Goal: Obtain resource: Obtain resource

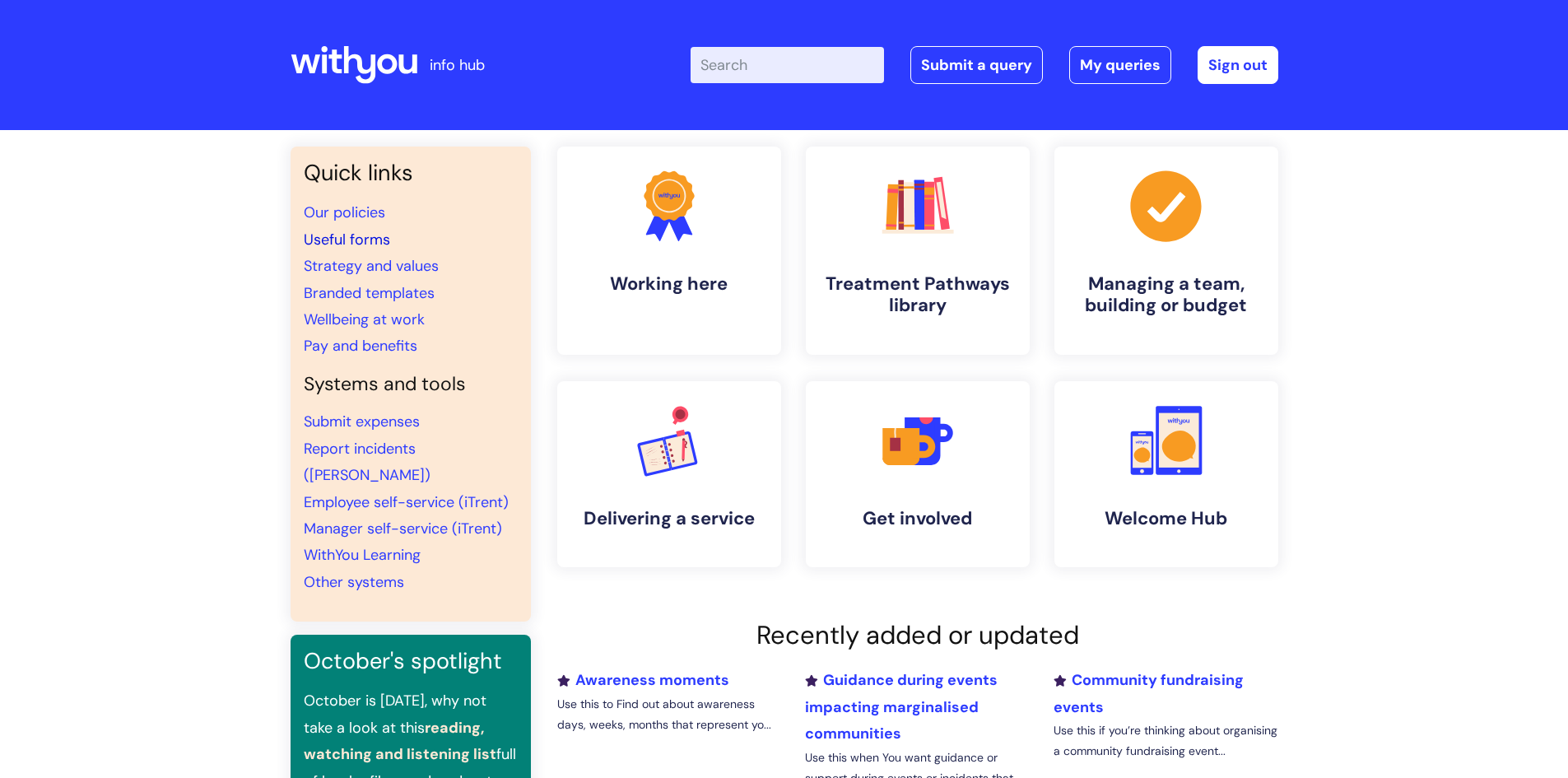
click at [348, 237] on link "Useful forms" at bounding box center [347, 239] width 86 height 20
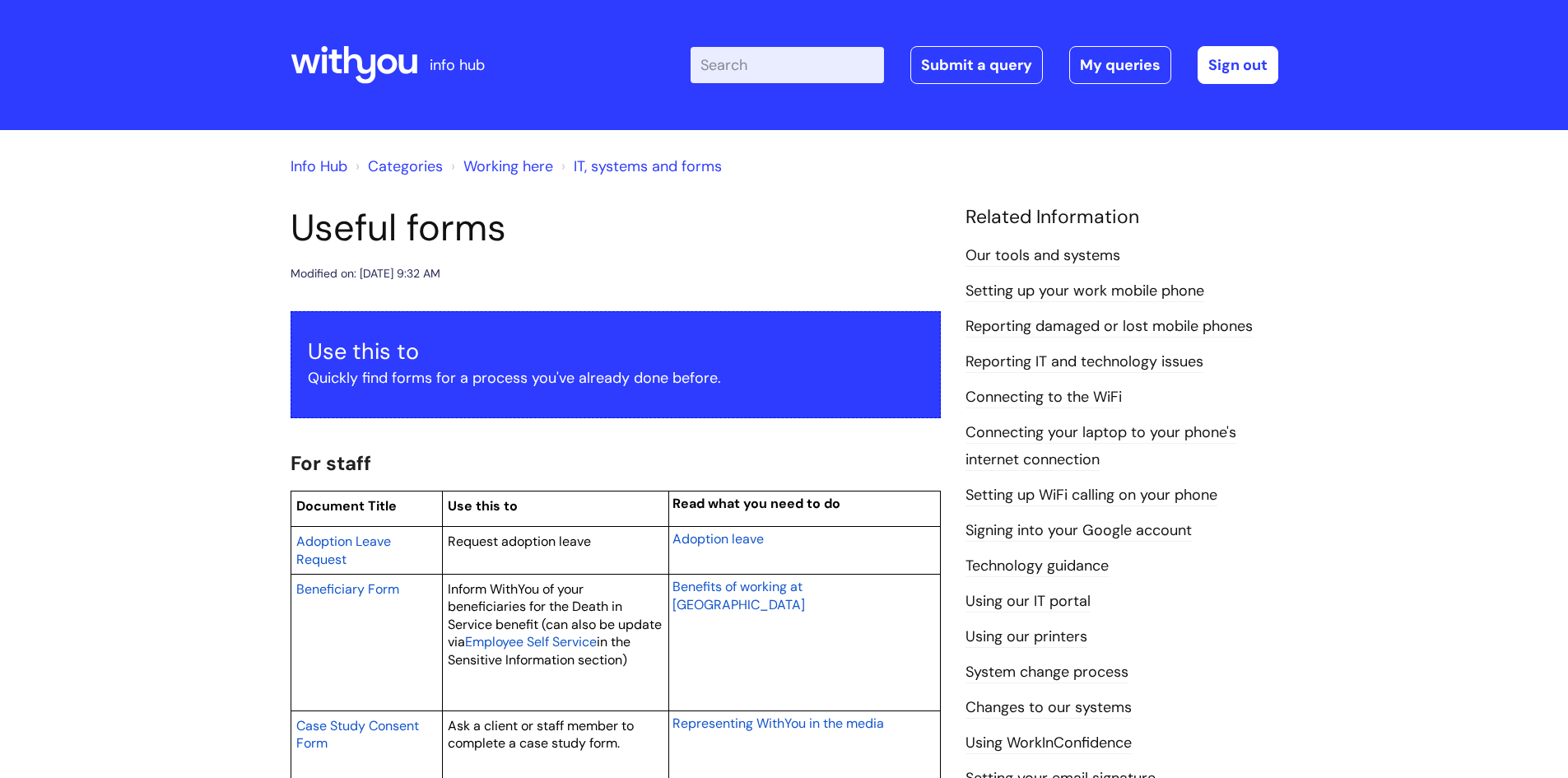
scroll to position [82, 0]
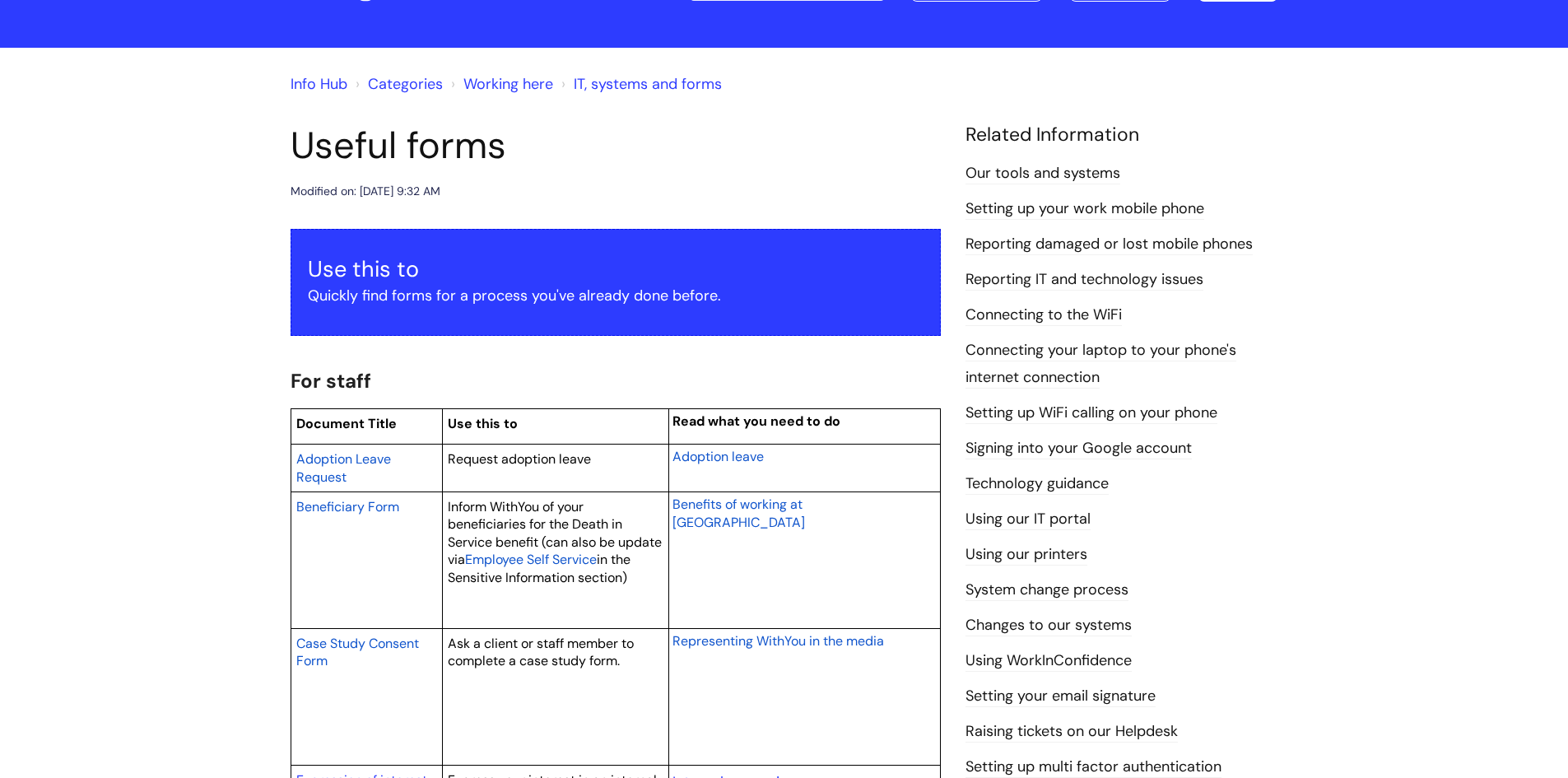
click at [610, 295] on p "Quickly find forms for a process you've already done before." at bounding box center [615, 295] width 616 height 26
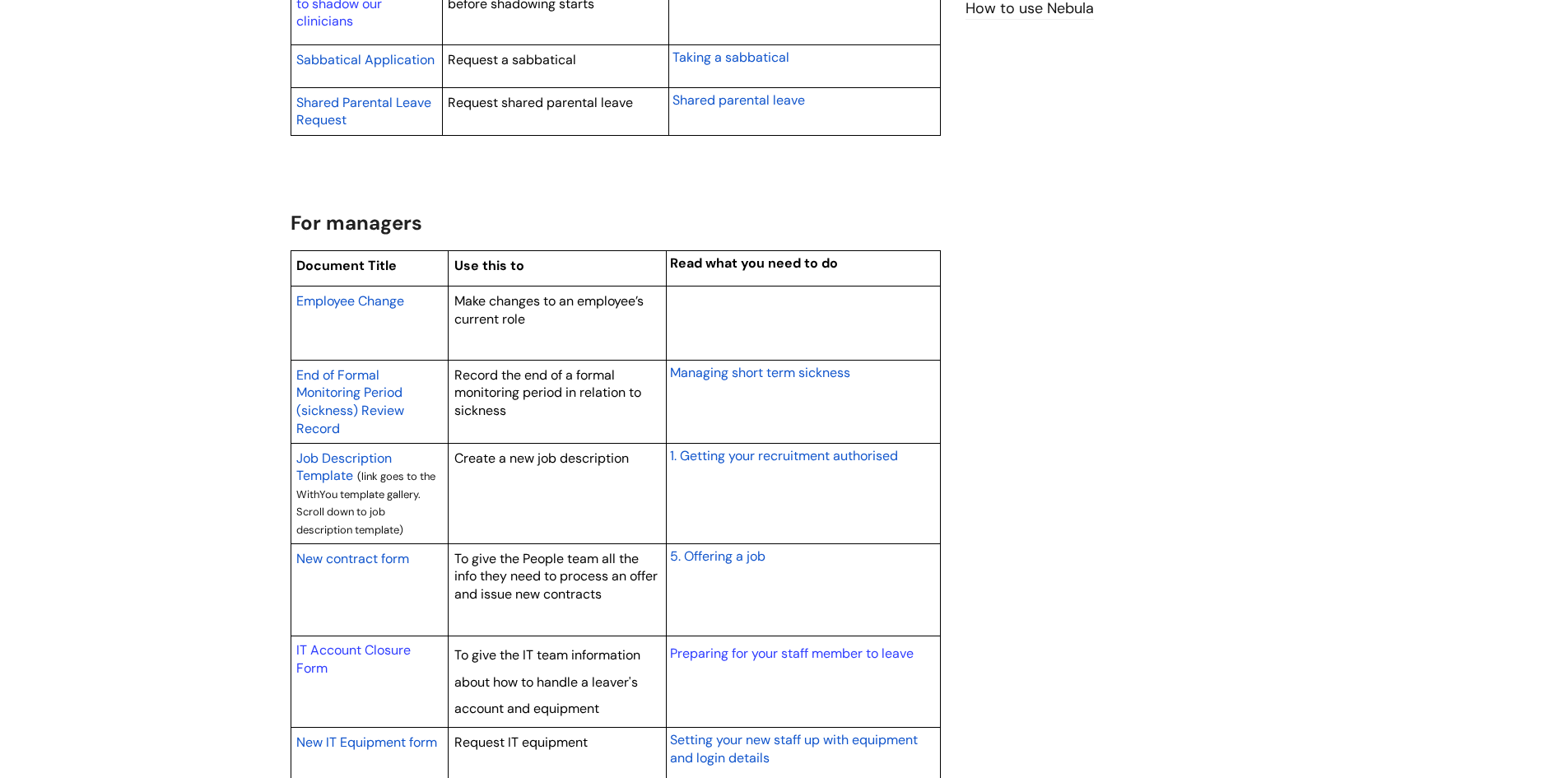
scroll to position [1152, 0]
click at [379, 294] on span "Employee Change" at bounding box center [350, 298] width 108 height 17
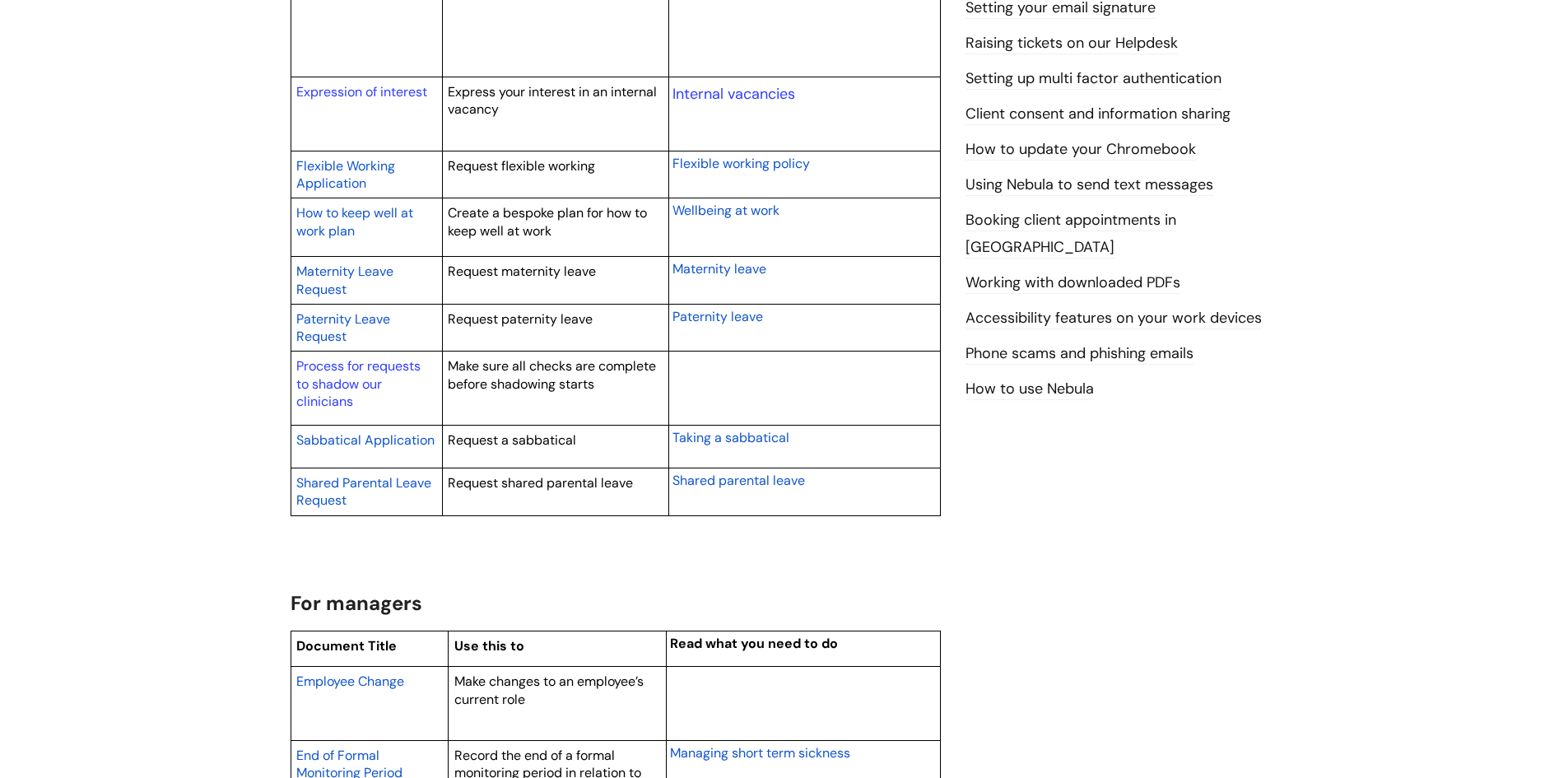
scroll to position [741, 0]
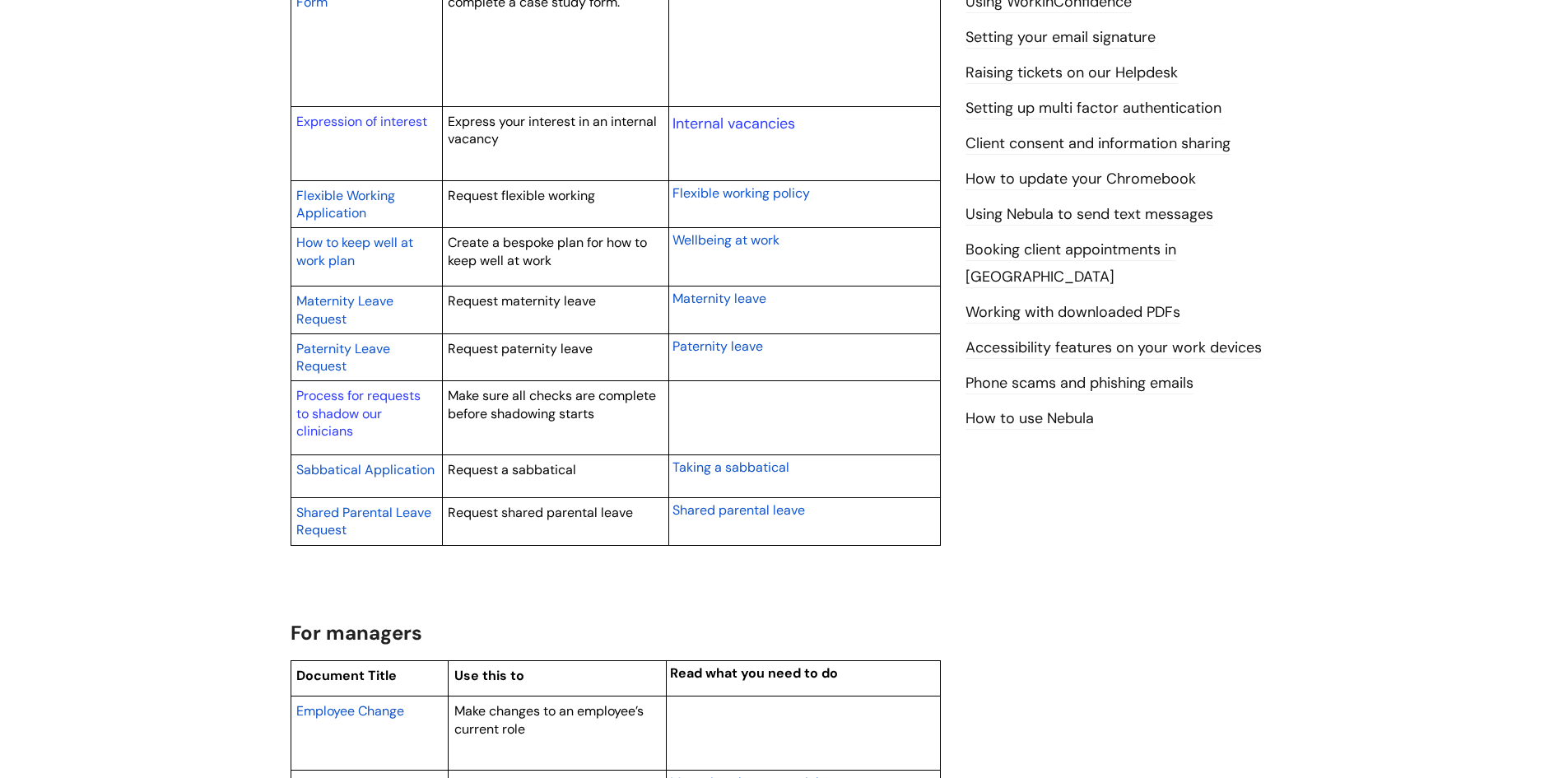
click at [349, 197] on span "Flexible Working Application" at bounding box center [346, 204] width 99 height 35
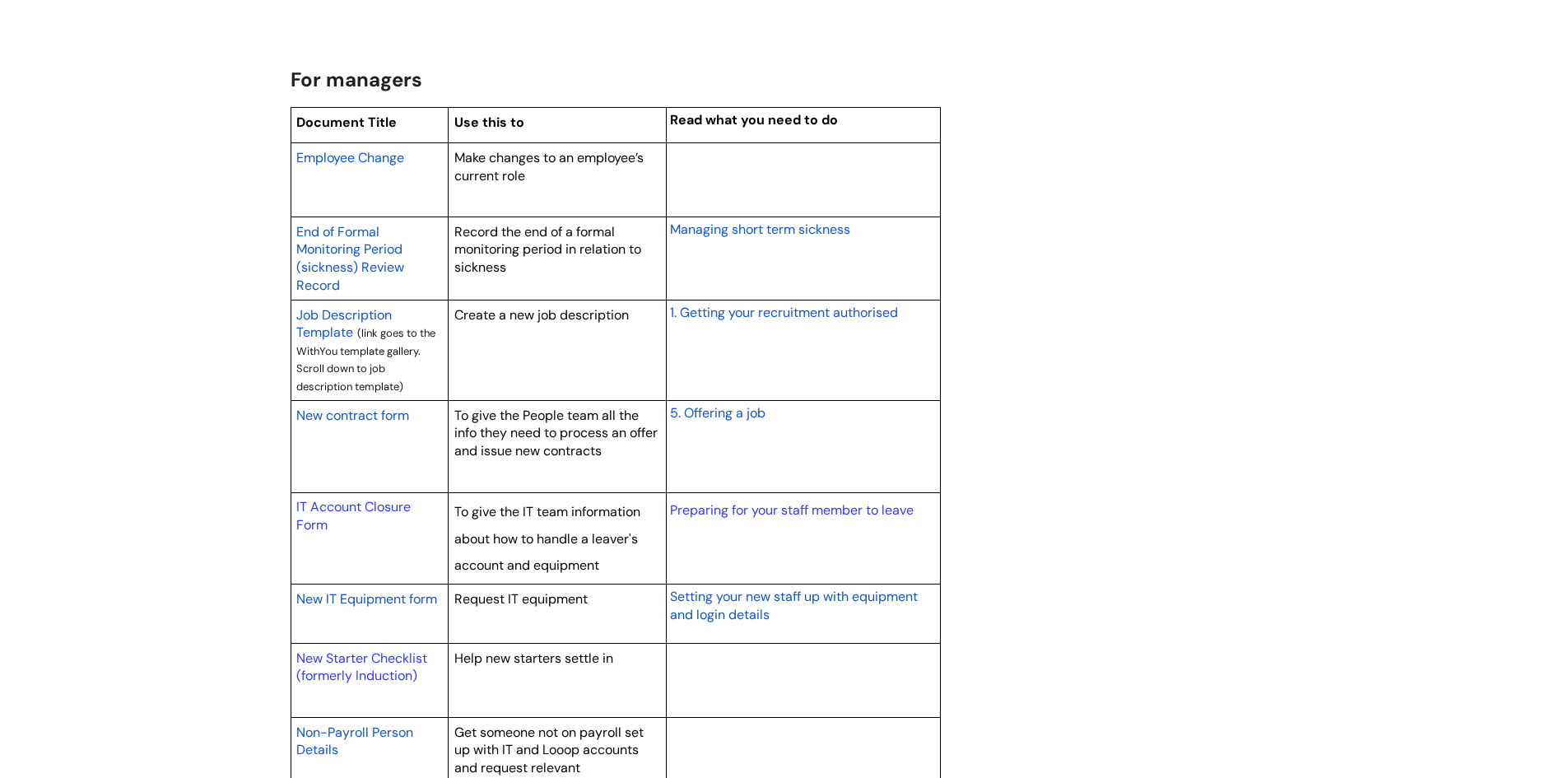
scroll to position [1317, 0]
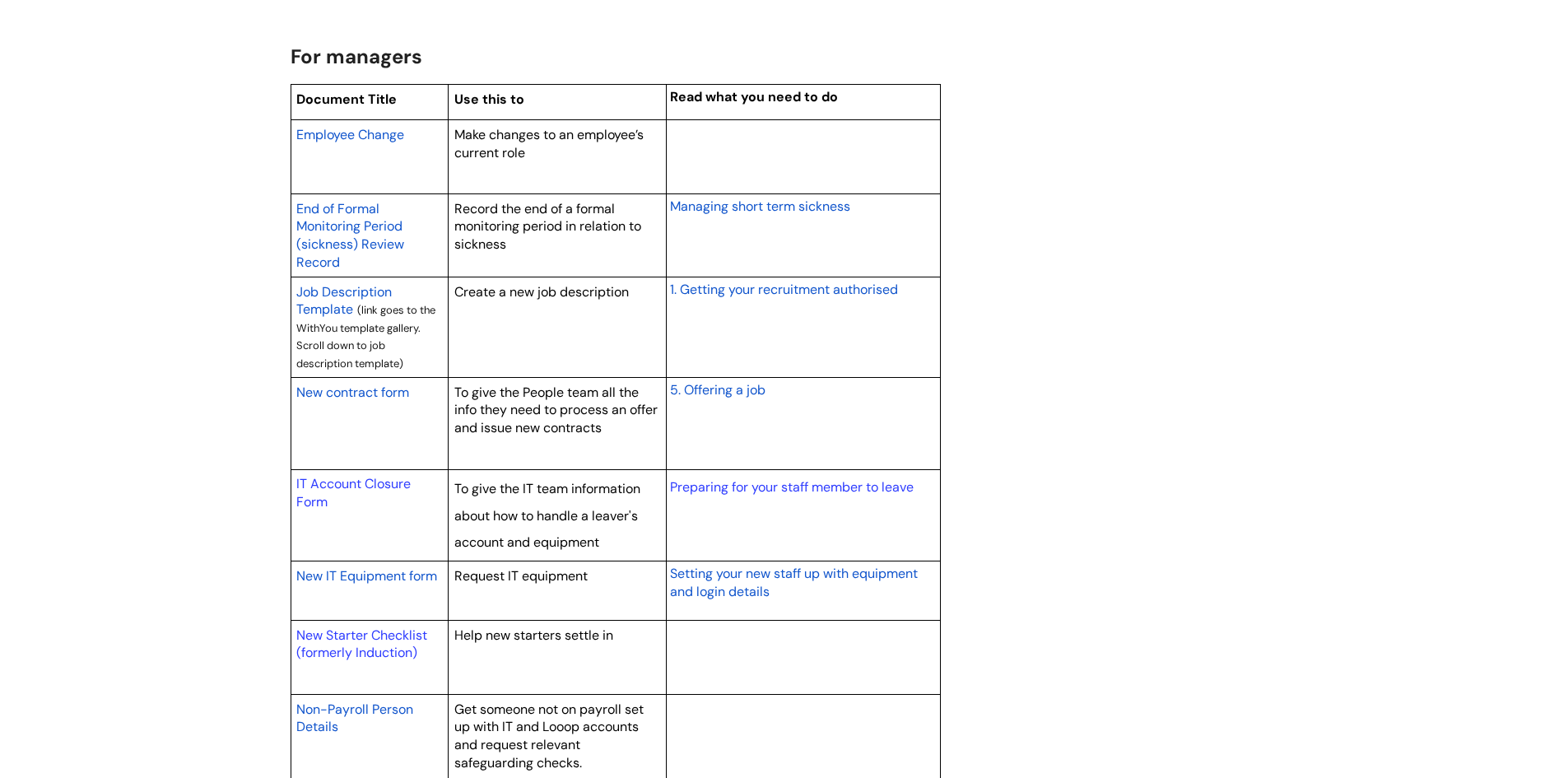
click at [359, 129] on span "Employee Change" at bounding box center [350, 134] width 108 height 17
